Goal: Task Accomplishment & Management: Manage account settings

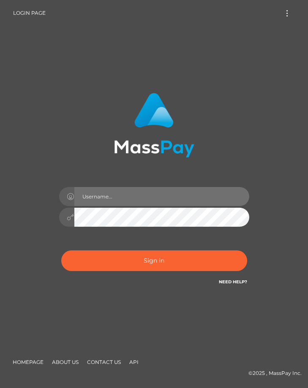
click at [163, 195] on input "text" at bounding box center [161, 196] width 175 height 19
type input "jessssszzzzzz"
click at [124, 200] on input "jessssszzzzzz" at bounding box center [161, 196] width 175 height 19
click at [120, 198] on input "jessssszzzzzz" at bounding box center [161, 196] width 175 height 19
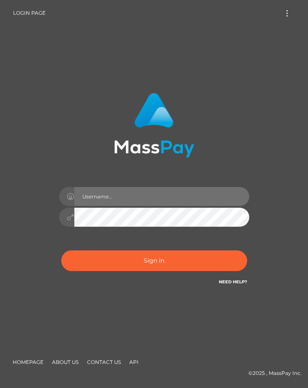
click at [120, 198] on input "text" at bounding box center [161, 196] width 175 height 19
type input "jessssszzzzz"
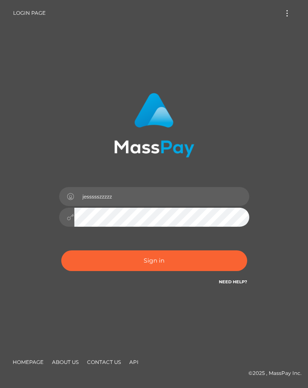
click at [213, 314] on div "jessssszzzzz" at bounding box center [154, 193] width 308 height 341
click at [232, 283] on link "Need Help?" at bounding box center [233, 281] width 28 height 5
click at [284, 22] on nav "Login Page Login" at bounding box center [154, 13] width 308 height 26
click at [284, 16] on button "Toggle navigation" at bounding box center [287, 13] width 16 height 11
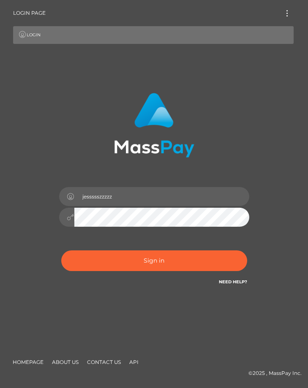
click at [200, 34] on link "Login" at bounding box center [153, 35] width 280 height 18
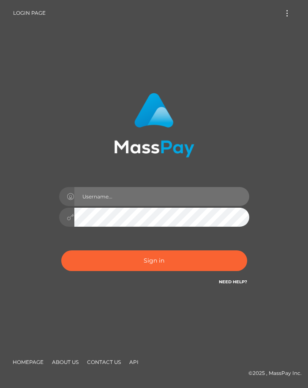
click at [135, 197] on input "text" at bounding box center [161, 196] width 175 height 19
type input "jessssszzzzz"
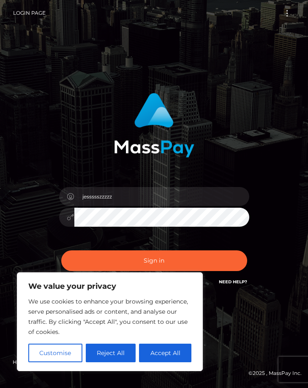
click at [233, 323] on div "jessssszzzzz" at bounding box center [154, 193] width 308 height 341
click at [149, 347] on button "Accept All" at bounding box center [165, 352] width 52 height 19
checkbox input "true"
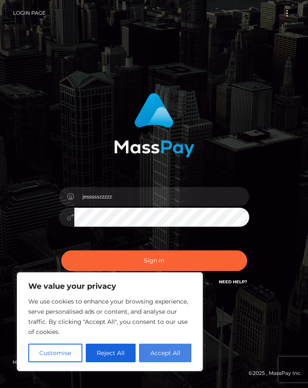
checkbox input "true"
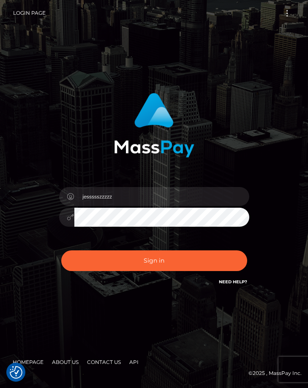
click at [162, 336] on div "jessssszzzzz" at bounding box center [154, 193] width 308 height 341
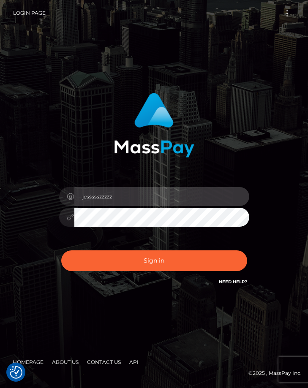
click at [131, 197] on input "jessssszzzzz" at bounding box center [161, 196] width 175 height 19
click at [131, 197] on input "text" at bounding box center [161, 196] width 175 height 19
type input "jessssszzzzz"
